Goal: Transaction & Acquisition: Purchase product/service

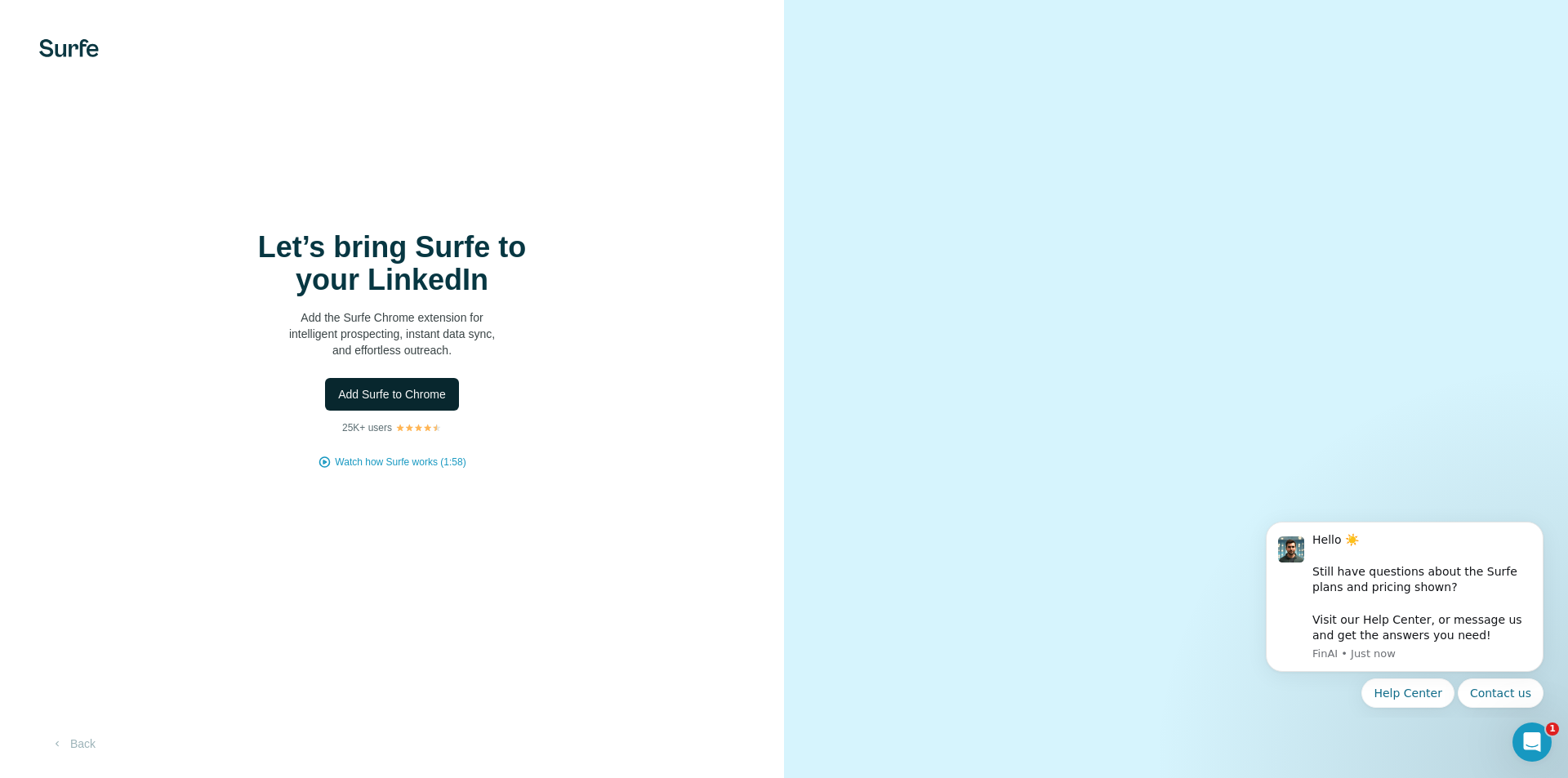
click at [392, 391] on span "Add Surfe to Chrome" at bounding box center [392, 393] width 108 height 16
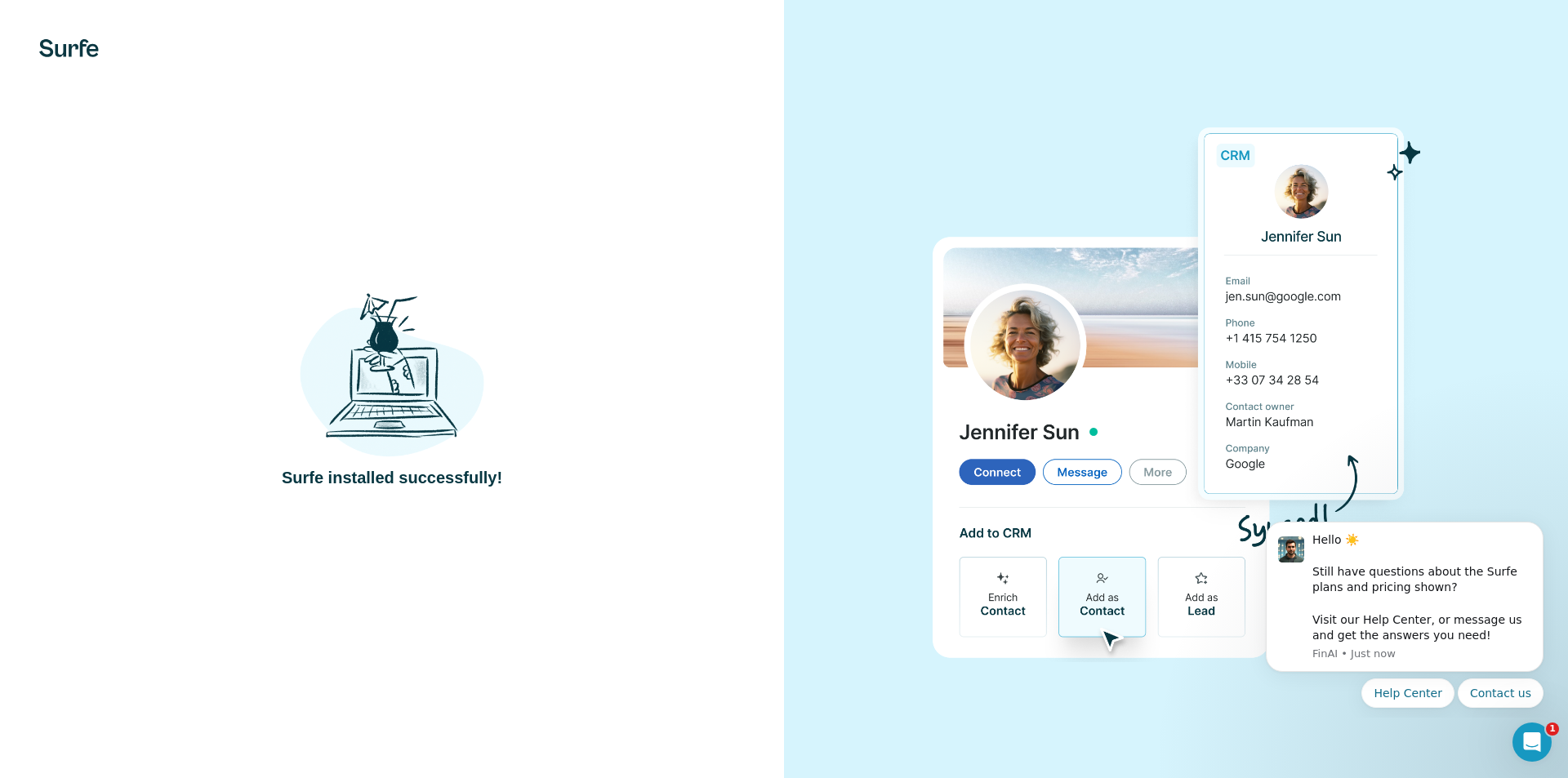
click at [850, 208] on div at bounding box center [1176, 389] width 784 height 778
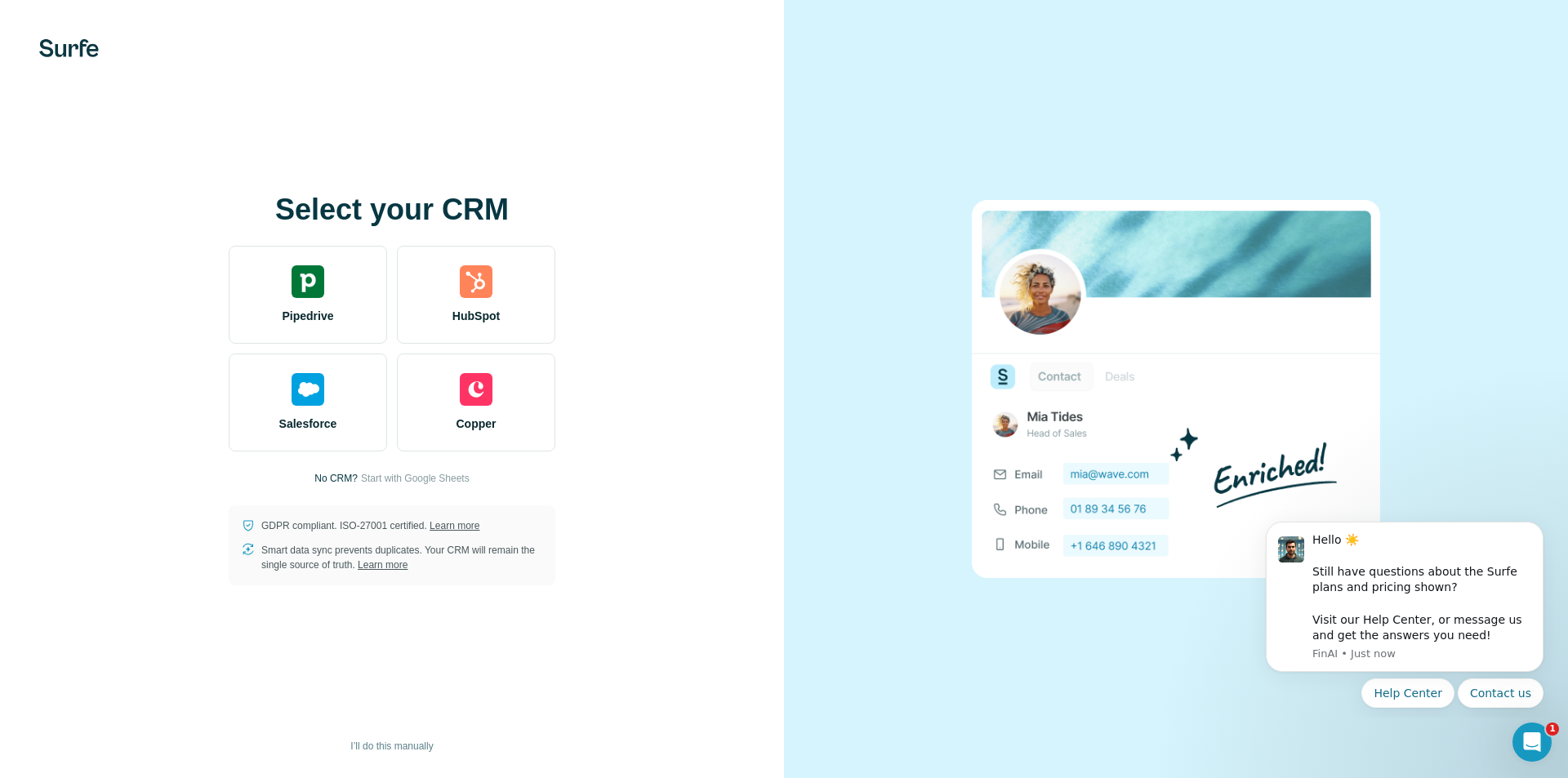
click at [83, 41] on img at bounding box center [69, 48] width 60 height 18
click at [385, 738] on button "I’ll do this manually" at bounding box center [392, 747] width 106 height 25
click at [365, 746] on span "I’ll do this manually" at bounding box center [392, 746] width 83 height 14
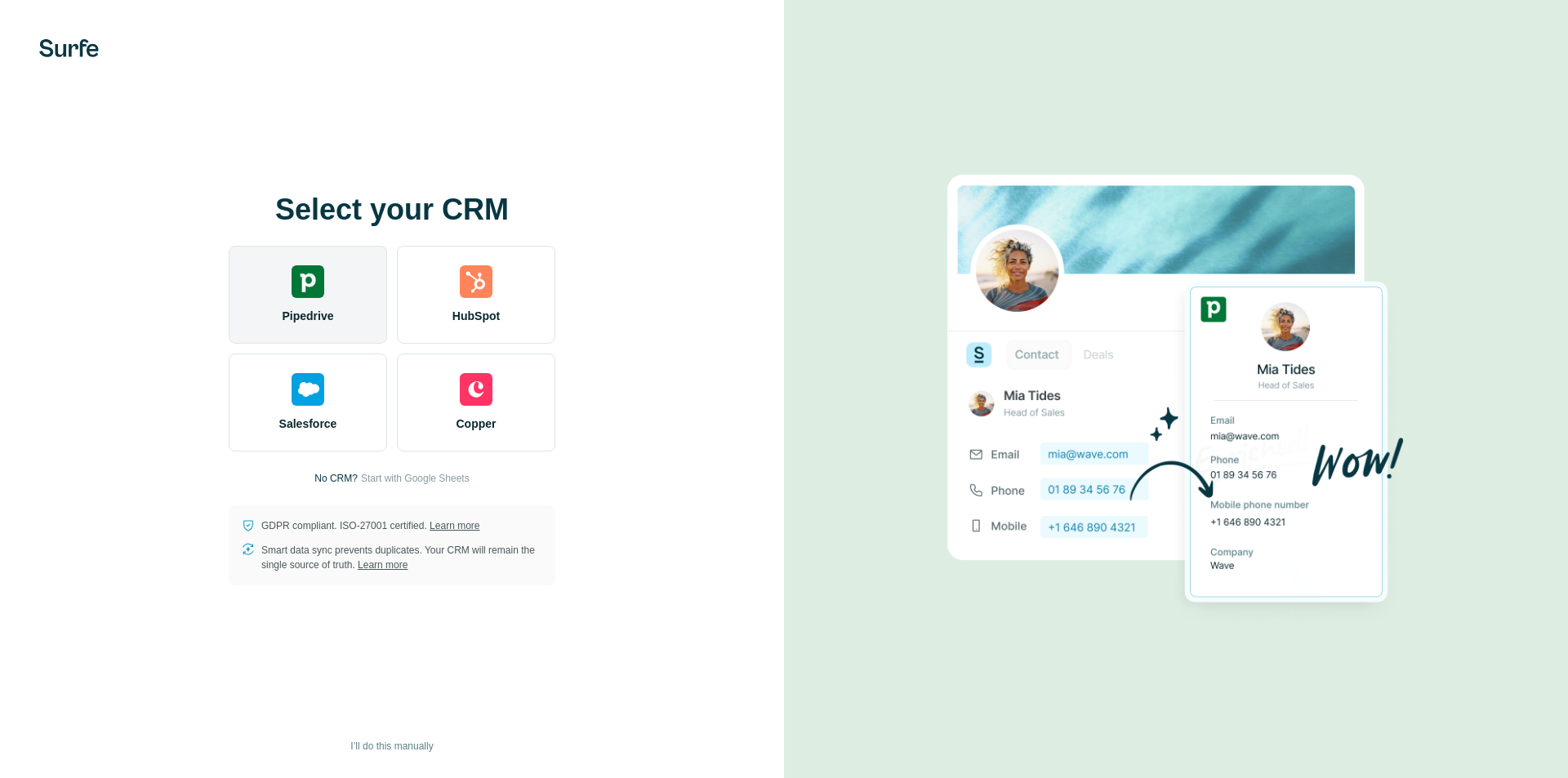
click at [348, 311] on div "Pipedrive" at bounding box center [308, 294] width 158 height 98
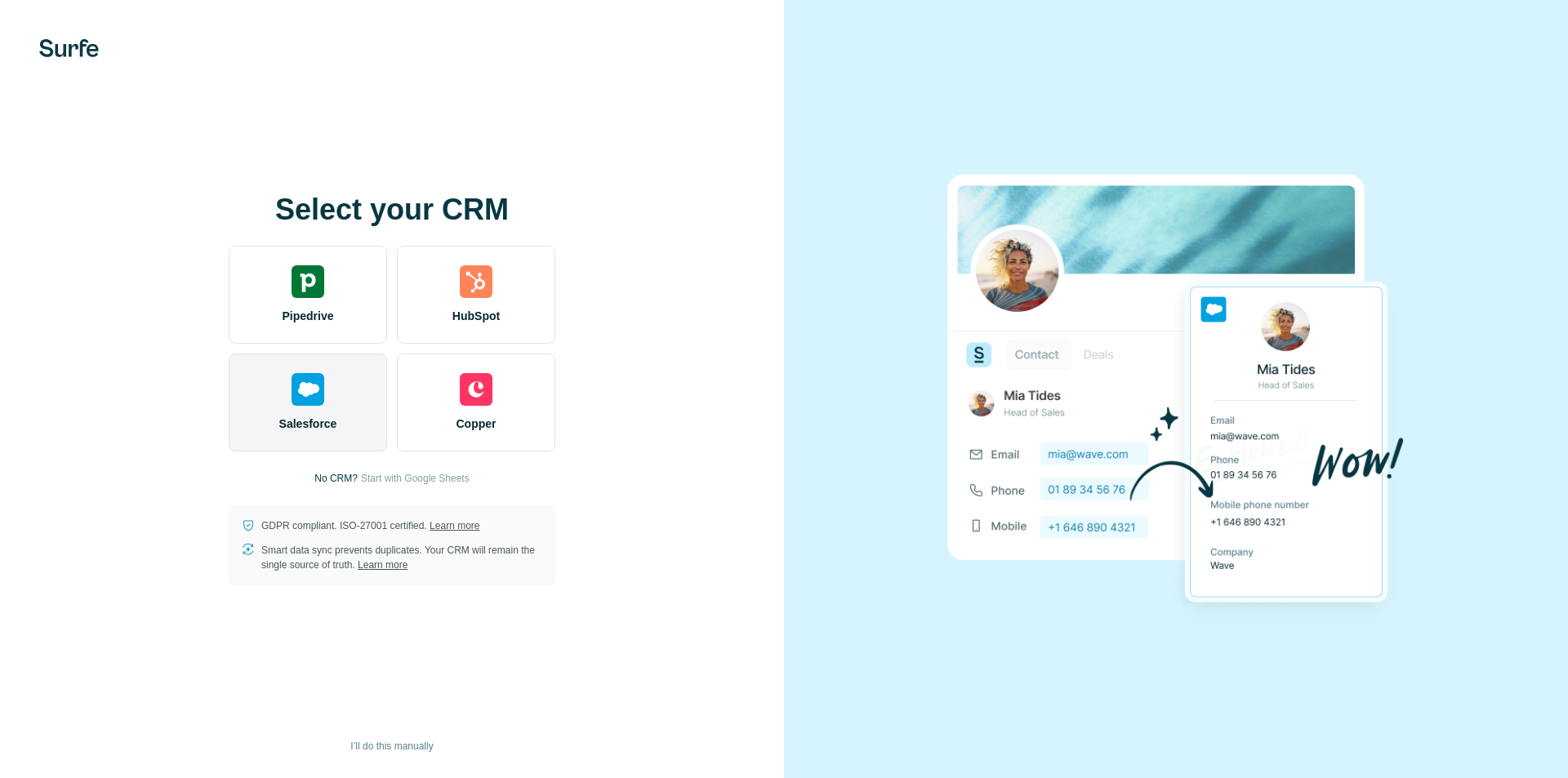
click at [332, 381] on div "Salesforce" at bounding box center [308, 402] width 158 height 98
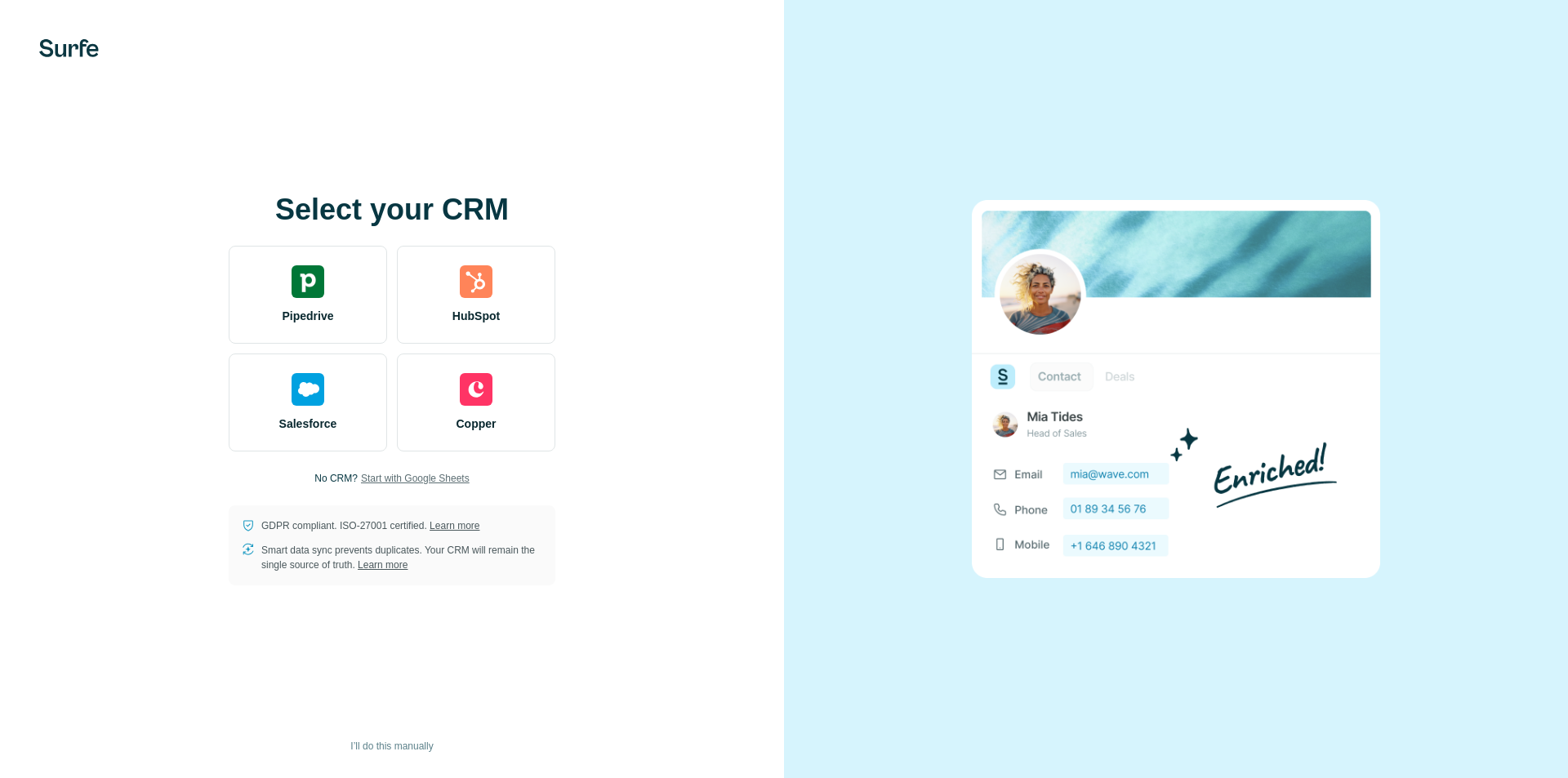
click at [403, 472] on span "Start with Google Sheets" at bounding box center [415, 478] width 109 height 14
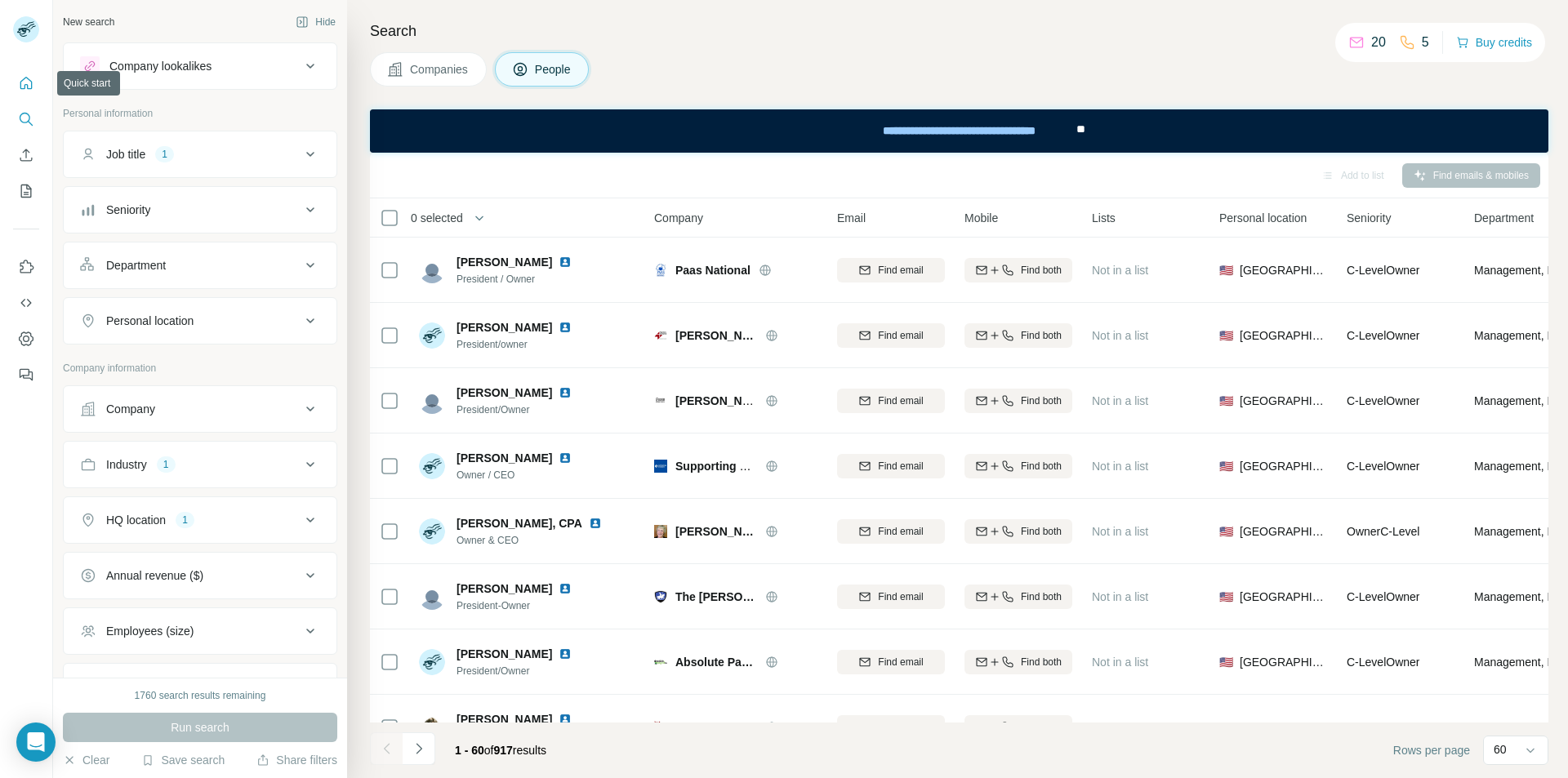
click at [32, 89] on icon "Quick start" at bounding box center [26, 83] width 16 height 16
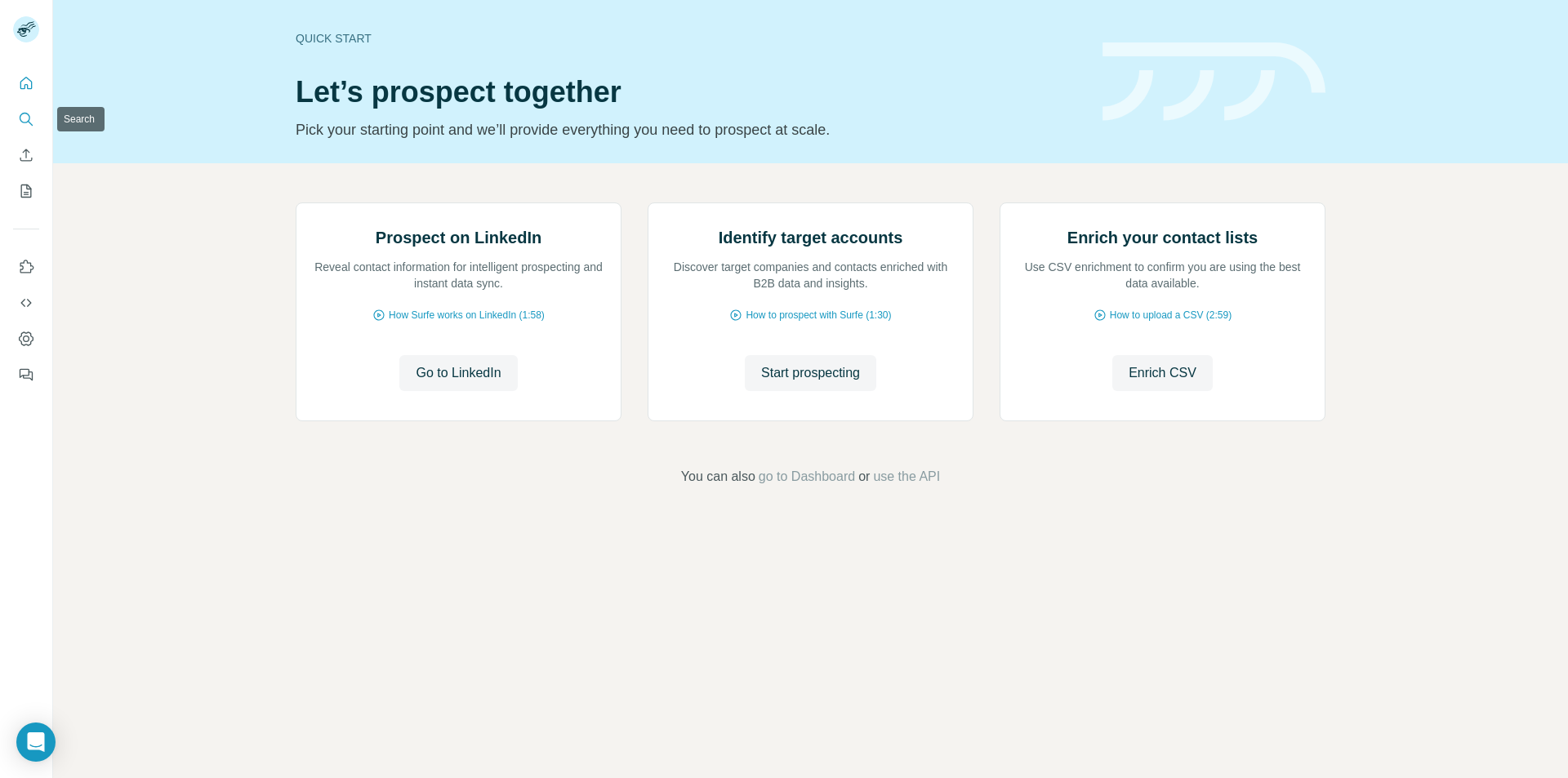
click at [21, 118] on icon "Search" at bounding box center [26, 119] width 16 height 16
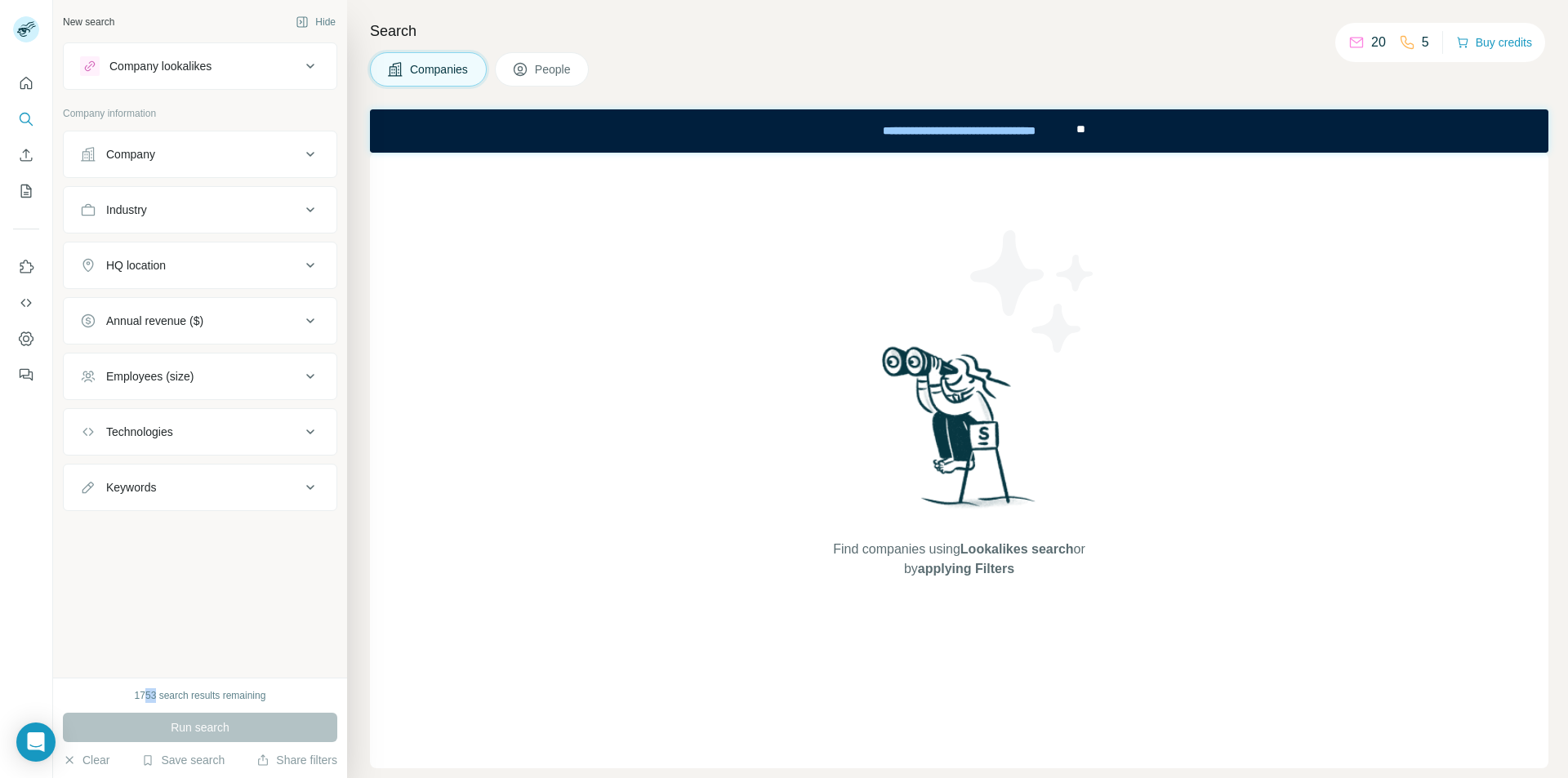
drag, startPoint x: 141, startPoint y: 691, endPoint x: 151, endPoint y: 692, distance: 10.0
click at [151, 692] on div "1753 search results remaining" at bounding box center [200, 695] width 131 height 14
click at [1426, 41] on div "20 5 Buy credits" at bounding box center [1439, 42] width 210 height 39
drag, startPoint x: 1360, startPoint y: 37, endPoint x: 1377, endPoint y: 43, distance: 18.0
click at [1377, 43] on div "20" at bounding box center [1366, 42] width 37 height 20
